Goal: Task Accomplishment & Management: Complete application form

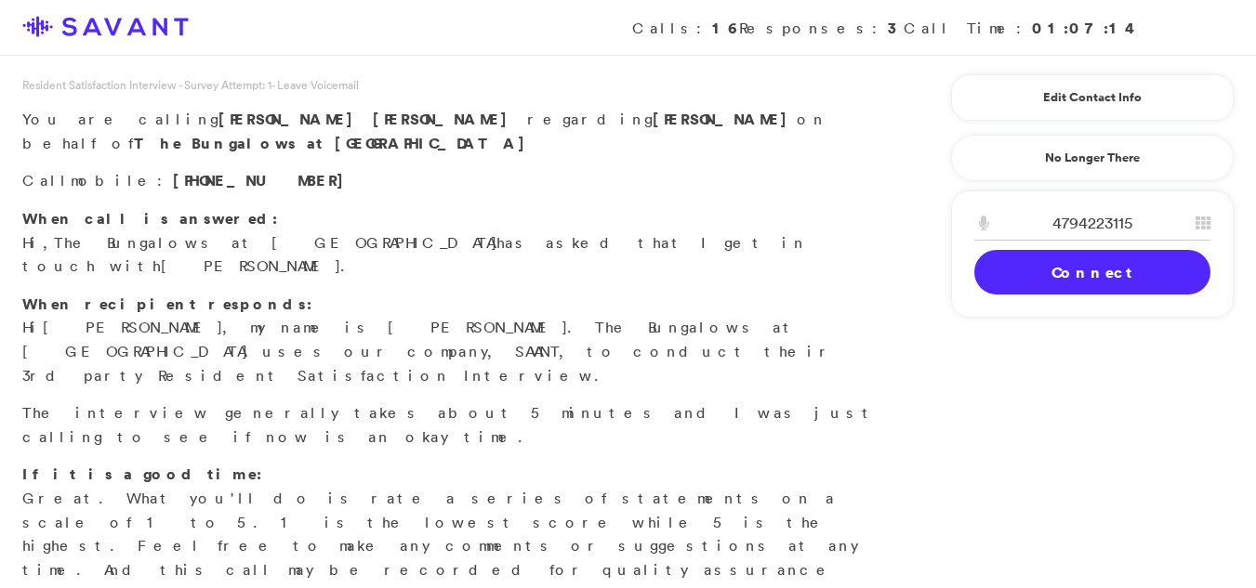
click at [1022, 271] on link "Connect" at bounding box center [1092, 272] width 236 height 45
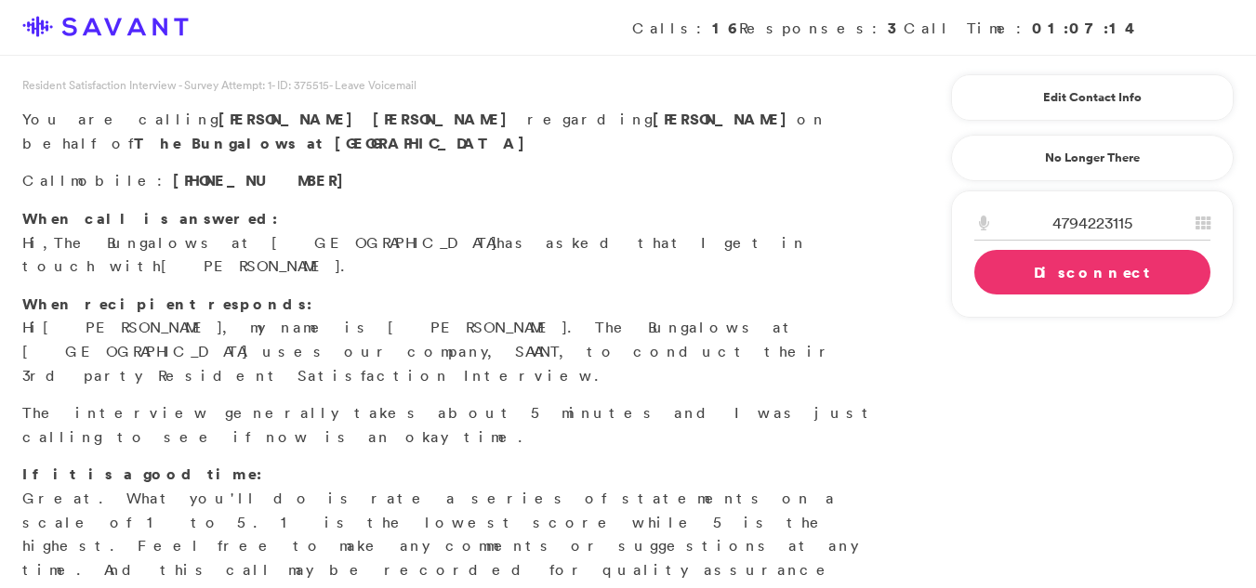
click at [1102, 291] on link "Disconnect" at bounding box center [1092, 272] width 236 height 45
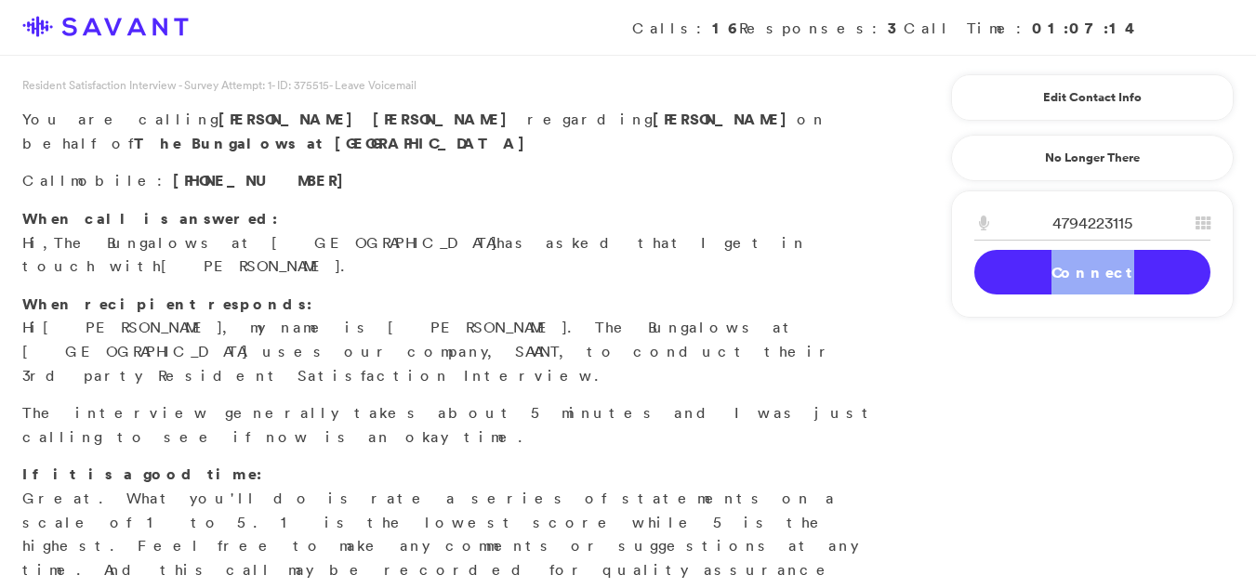
click at [1102, 291] on link "Connect" at bounding box center [1092, 272] width 236 height 45
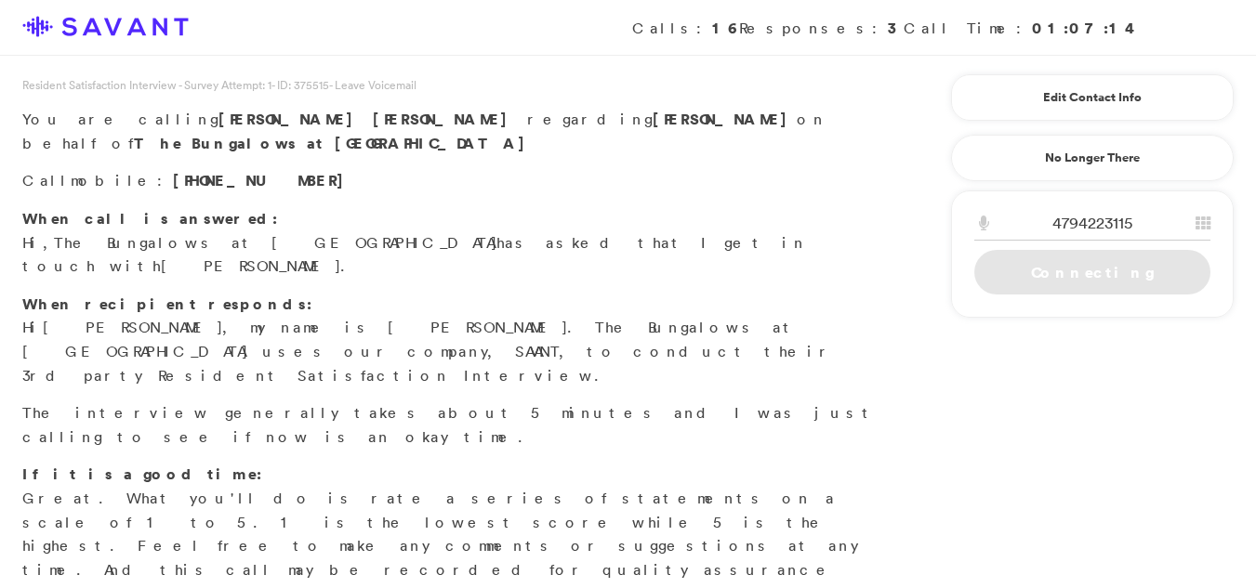
click at [1102, 291] on link "Connecting" at bounding box center [1092, 272] width 236 height 45
click at [1091, 281] on link "Connecting" at bounding box center [1092, 272] width 236 height 45
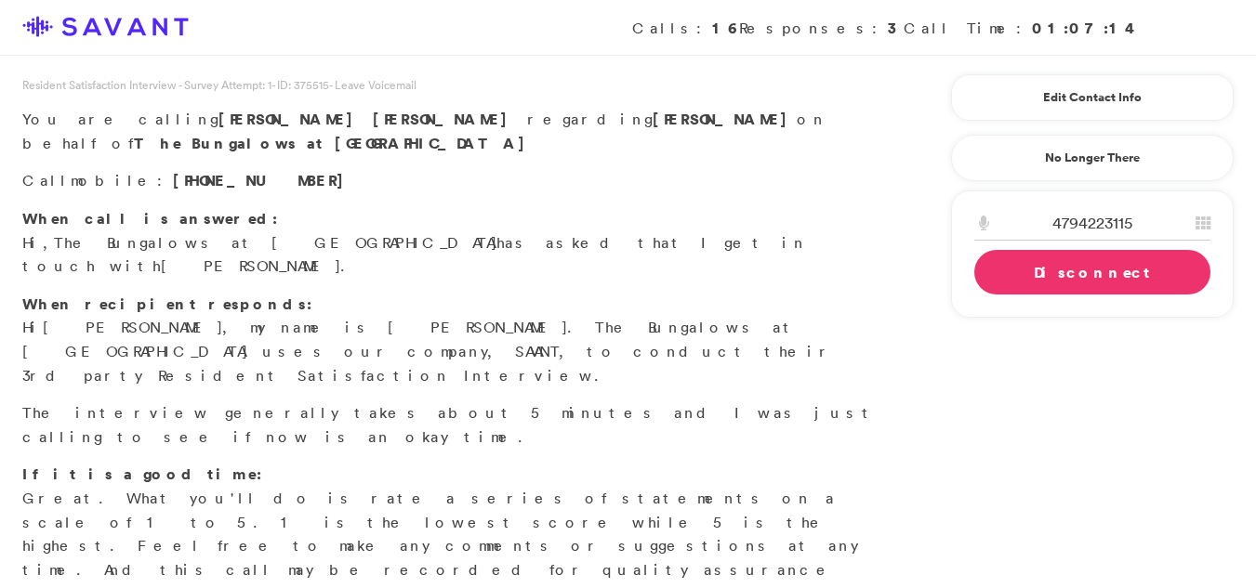
click at [1102, 291] on link "Disconnect" at bounding box center [1092, 272] width 236 height 45
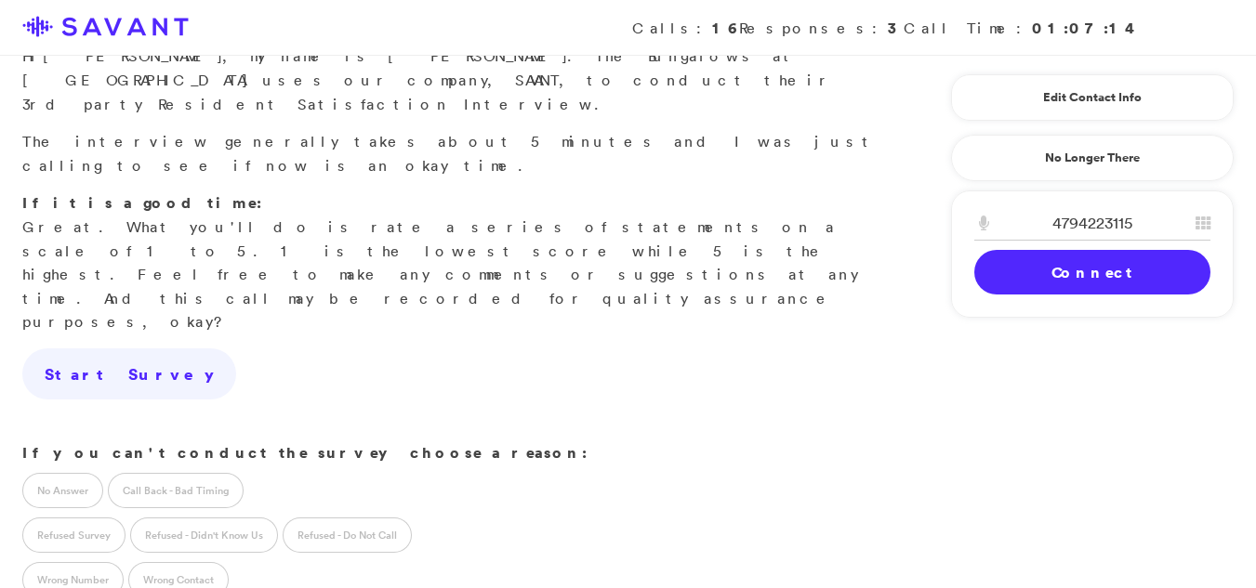
scroll to position [307, 0]
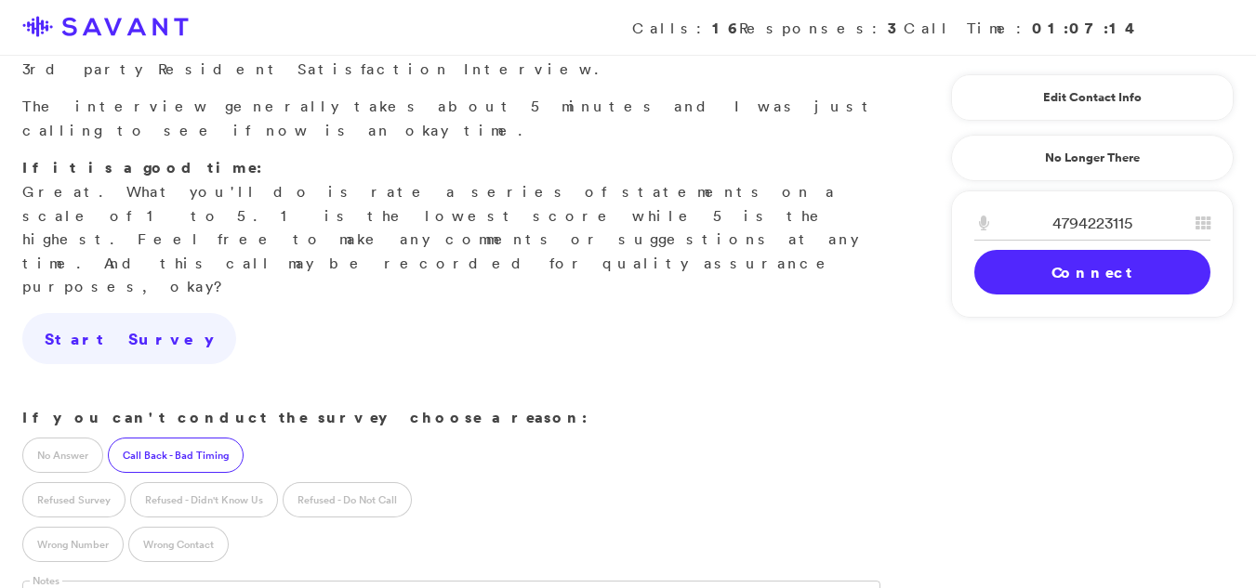
click at [142, 438] on label "Call Back - Bad Timing" at bounding box center [176, 455] width 136 height 35
click at [139, 438] on label "Call Back - Bad Timing" at bounding box center [176, 455] width 136 height 35
click at [78, 581] on input "text" at bounding box center [150, 598] width 257 height 35
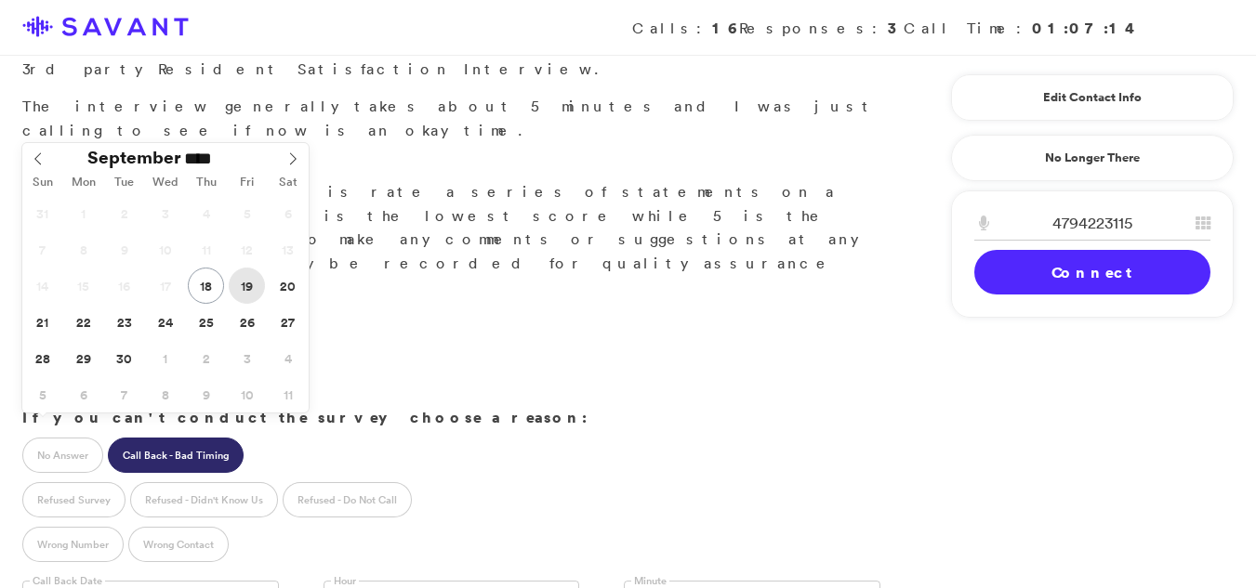
type input "**********"
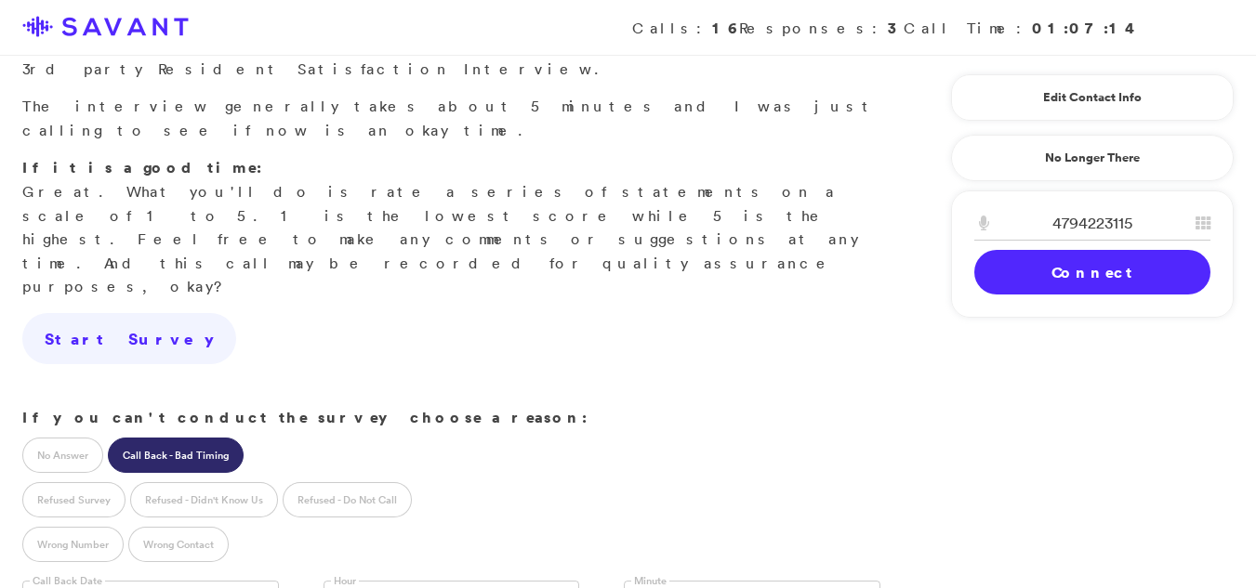
click at [387, 581] on link at bounding box center [451, 598] width 257 height 35
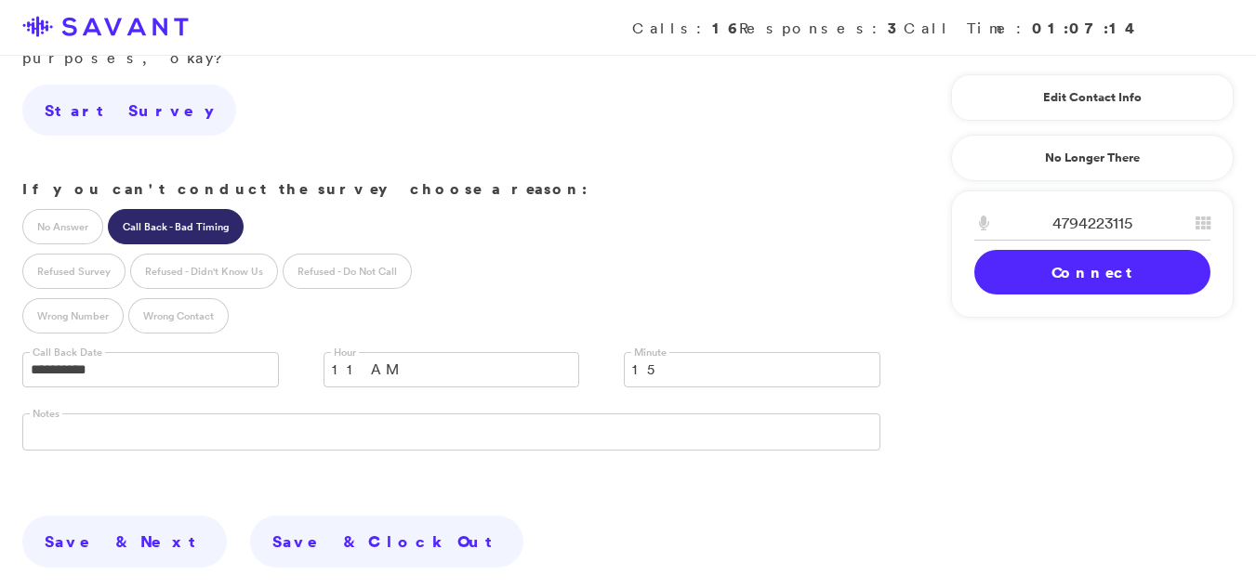
scroll to position [548, 0]
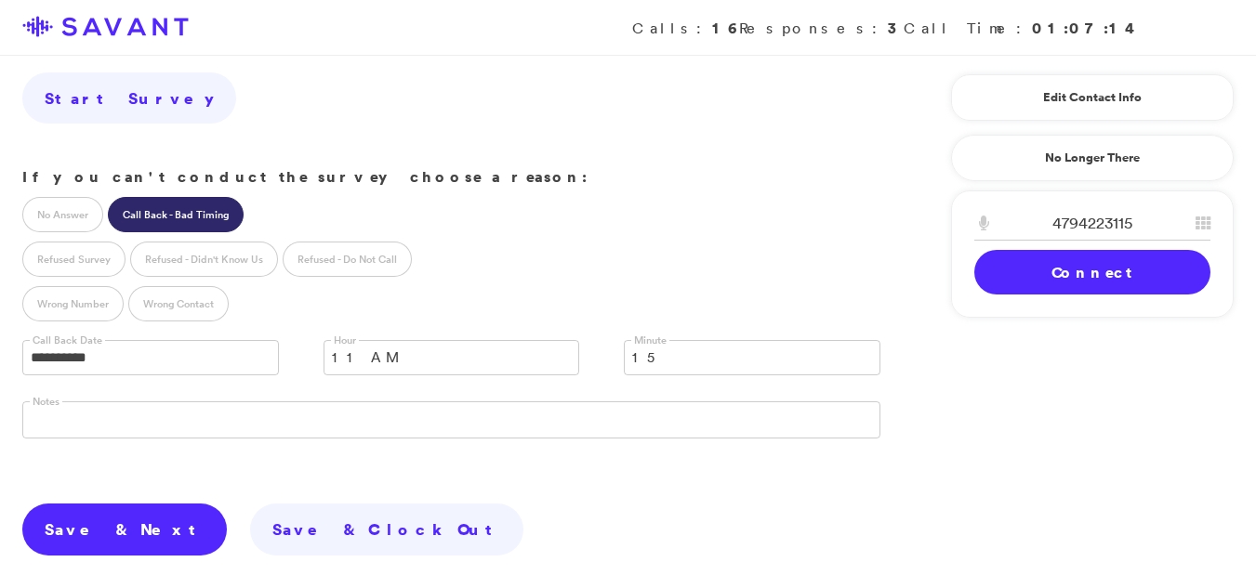
click at [87, 504] on link "Save & Next" at bounding box center [124, 530] width 205 height 52
